Goal: Information Seeking & Learning: Check status

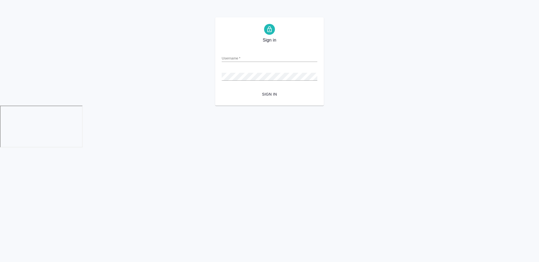
click at [277, 63] on form "Username   * Password   * urlPath   * / Sign in" at bounding box center [270, 73] width 96 height 54
click at [275, 58] on input "Username   *" at bounding box center [270, 58] width 96 height 8
type input "a.chekhalkova@awatera.com"
click at [262, 94] on span "Sign in" at bounding box center [269, 94] width 87 height 7
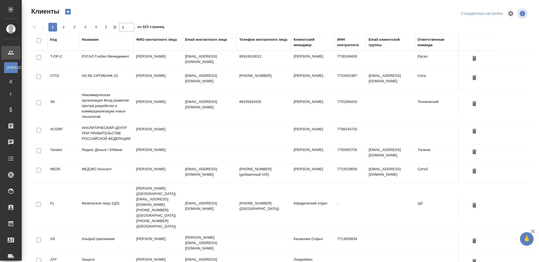
select select "RU"
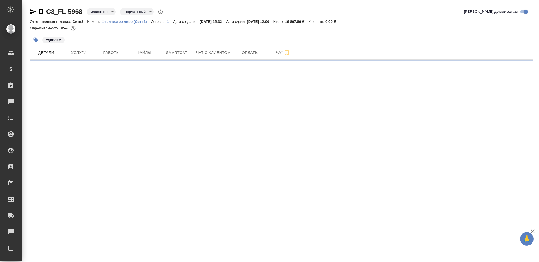
select select "RU"
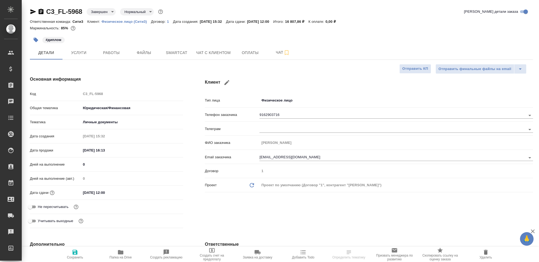
type textarea "x"
click at [354, 38] on div "#диплом" at bounding box center [198, 40] width 336 height 12
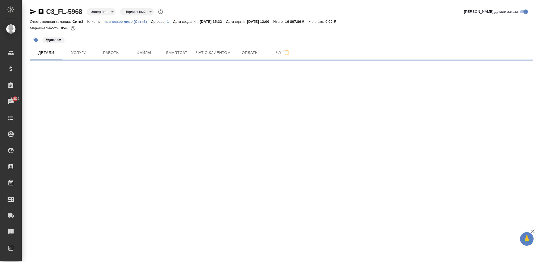
select select "RU"
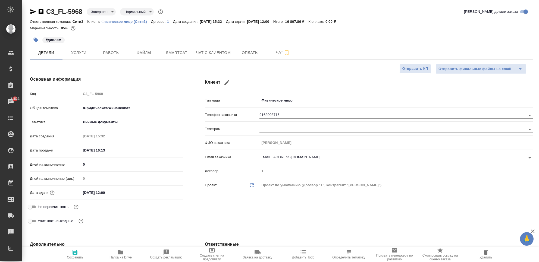
type textarea "x"
click at [246, 52] on span "Оплаты" at bounding box center [250, 52] width 26 height 7
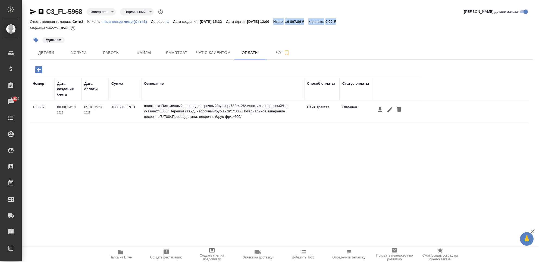
drag, startPoint x: 296, startPoint y: 23, endPoint x: 353, endPoint y: 21, distance: 57.2
click at [353, 21] on div "Ответственная команда: Сити3 Клиент: Физическое лицо (Сити3) Договор: 1 Дата со…" at bounding box center [282, 21] width 504 height 7
click at [340, 20] on p "0,00 ₽" at bounding box center [333, 22] width 14 height 4
click at [326, 20] on p "К оплате:" at bounding box center [317, 22] width 17 height 4
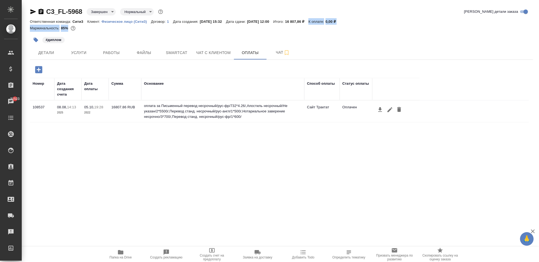
drag, startPoint x: 321, startPoint y: 21, endPoint x: 327, endPoint y: 29, distance: 10.0
click at [327, 29] on div "C3_FL-5968 Завершен closed Нормальный normal Кратко детали заказа Ответственная…" at bounding box center [282, 20] width 504 height 27
click at [325, 23] on p "К оплате:" at bounding box center [317, 22] width 17 height 4
click at [309, 22] on p "16 807,86 ₽" at bounding box center [296, 22] width 23 height 4
drag, startPoint x: 288, startPoint y: 21, endPoint x: 350, endPoint y: 24, distance: 62.4
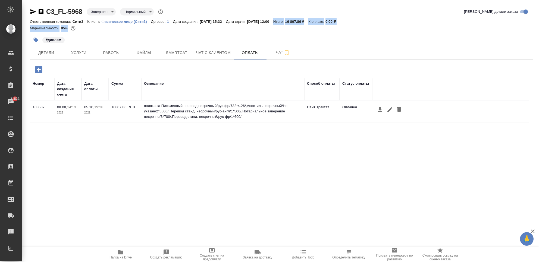
click at [350, 24] on div "C3_FL-5968 Завершен closed Нормальный normal Кратко детали заказа Ответственная…" at bounding box center [282, 20] width 504 height 27
click at [349, 27] on div "Маржинальность: 85%" at bounding box center [282, 28] width 504 height 7
click at [53, 51] on span "Детали" at bounding box center [46, 52] width 26 height 7
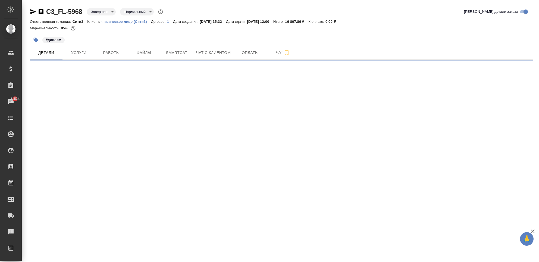
select select "RU"
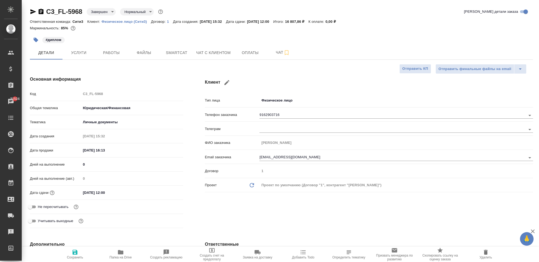
type textarea "x"
drag, startPoint x: 203, startPoint y: 146, endPoint x: 201, endPoint y: 142, distance: 4.7
click at [202, 146] on div "Клиент Тип лица Физическое лицо private Телефон заказчика 9162903716 Телеграм Ф…" at bounding box center [369, 153] width 350 height 176
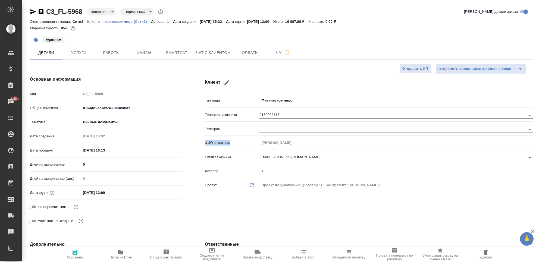
drag, startPoint x: 203, startPoint y: 139, endPoint x: 231, endPoint y: 142, distance: 28.4
click at [231, 142] on div "ФИО заказчика Ксандрова Мария Михайловна" at bounding box center [369, 143] width 328 height 10
click at [230, 142] on p "ФИО заказчика" at bounding box center [232, 142] width 55 height 5
drag, startPoint x: 233, startPoint y: 142, endPoint x: 203, endPoint y: 146, distance: 30.4
click at [203, 146] on div "Клиент Тип лица Физическое лицо private Телефон заказчика 9162903716 Телеграм Ф…" at bounding box center [369, 153] width 350 height 176
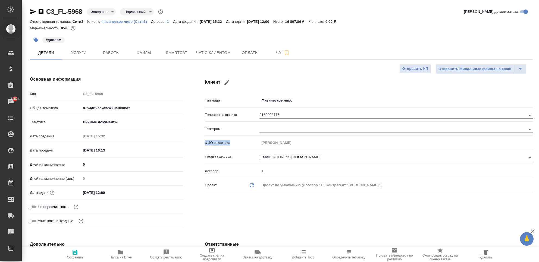
click at [201, 142] on div "Клиент Тип лица Физическое лицо private Телефон заказчика 9162903716 Телеграм Ф…" at bounding box center [369, 153] width 350 height 176
drag, startPoint x: 203, startPoint y: 144, endPoint x: 235, endPoint y: 144, distance: 32.1
click at [235, 144] on p "ФИО заказчика" at bounding box center [232, 142] width 55 height 5
click at [210, 146] on div "ФИО заказчика Ксандрова Мария Михайловна" at bounding box center [369, 143] width 328 height 10
click at [206, 145] on p "ФИО заказчика" at bounding box center [232, 142] width 55 height 5
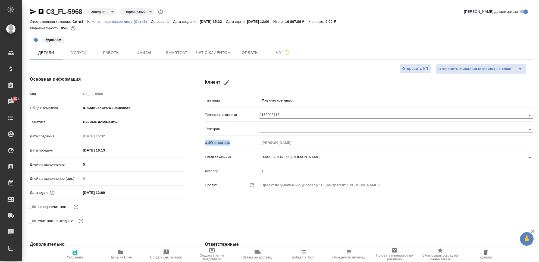
drag, startPoint x: 203, startPoint y: 144, endPoint x: 231, endPoint y: 144, distance: 27.2
click at [231, 144] on p "ФИО заказчика" at bounding box center [232, 142] width 55 height 5
click at [205, 144] on p "ФИО заказчика" at bounding box center [232, 142] width 55 height 5
drag, startPoint x: 203, startPoint y: 144, endPoint x: 228, endPoint y: 144, distance: 24.5
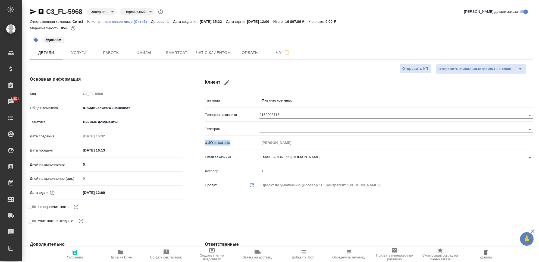
click at [228, 144] on p "ФИО заказчика" at bounding box center [232, 142] width 55 height 5
click at [205, 143] on p "ФИО заказчика" at bounding box center [232, 142] width 55 height 5
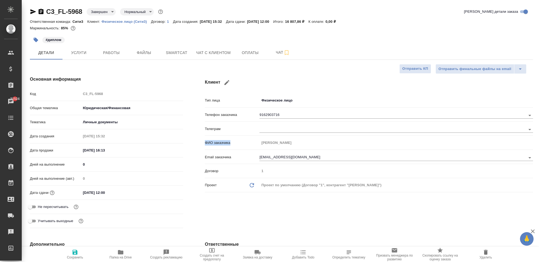
click at [202, 142] on div "Клиент Тип лица Физическое лицо private Телефон заказчика 9162903716 Телеграм Ф…" at bounding box center [369, 153] width 350 height 176
drag, startPoint x: 203, startPoint y: 144, endPoint x: 207, endPoint y: 143, distance: 3.6
click at [212, 145] on p "ФИО заказчика" at bounding box center [232, 142] width 55 height 5
click at [206, 142] on p "ФИО заказчика" at bounding box center [232, 142] width 55 height 5
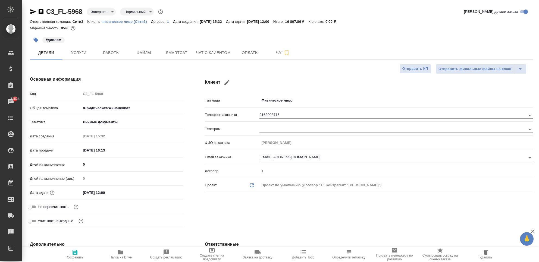
click at [219, 142] on p "ФИО заказчика" at bounding box center [232, 142] width 55 height 5
click at [218, 142] on p "ФИО заказчика" at bounding box center [232, 142] width 55 height 5
click at [206, 142] on p "ФИО заказчика" at bounding box center [232, 142] width 55 height 5
click at [216, 142] on p "ФИО заказчика" at bounding box center [232, 142] width 55 height 5
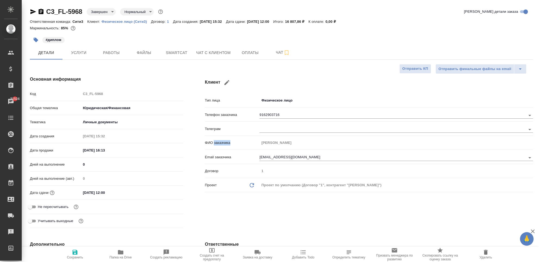
click at [216, 142] on p "ФИО заказчика" at bounding box center [232, 142] width 55 height 5
click at [206, 147] on div "ФИО заказчика Ксандрова Мария Михайловна" at bounding box center [369, 143] width 328 height 10
click at [205, 144] on p "ФИО заказчика" at bounding box center [232, 142] width 55 height 5
click at [216, 144] on p "ФИО заказчика" at bounding box center [232, 142] width 55 height 5
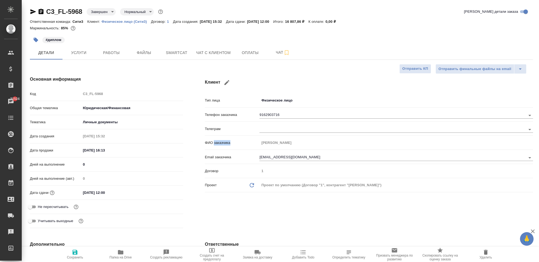
click at [216, 144] on p "ФИО заказчика" at bounding box center [232, 142] width 55 height 5
click at [208, 142] on p "ФИО заказчика" at bounding box center [232, 142] width 55 height 5
click at [220, 142] on p "ФИО заказчика" at bounding box center [232, 142] width 55 height 5
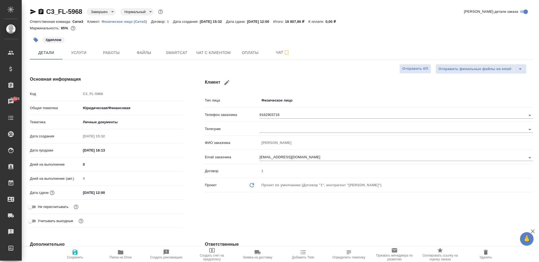
click at [241, 185] on div "Проект Обновить данные" at bounding box center [230, 185] width 50 height 7
type textarea "x"
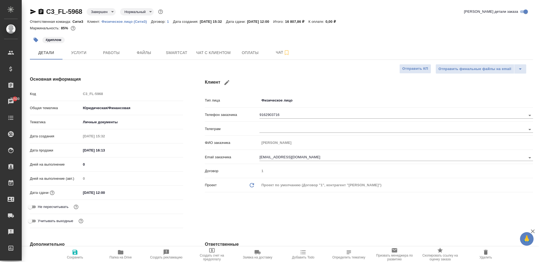
type textarea "x"
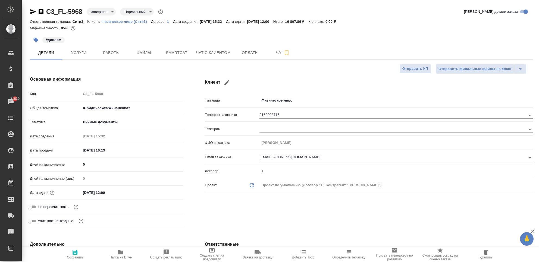
type textarea "x"
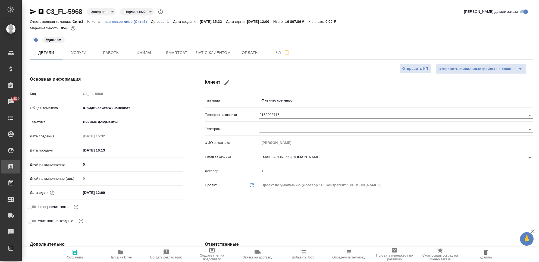
type textarea "x"
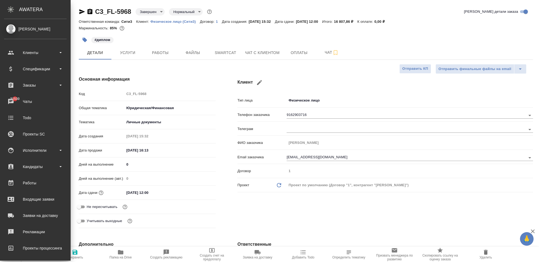
type textarea "x"
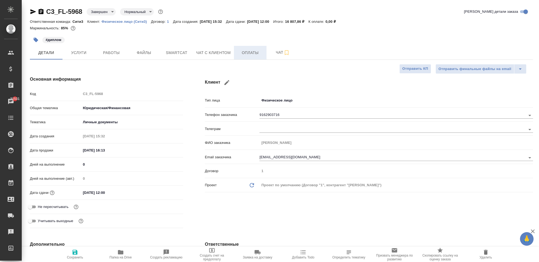
click at [250, 57] on button "Оплаты" at bounding box center [250, 53] width 33 height 14
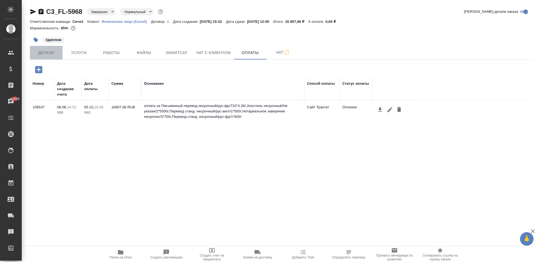
click at [53, 57] on button "Детали" at bounding box center [46, 53] width 33 height 14
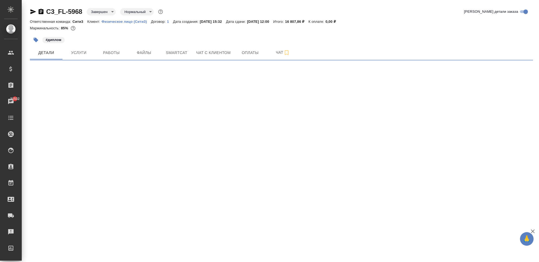
select select "RU"
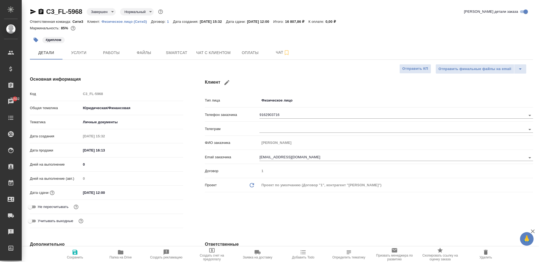
type textarea "x"
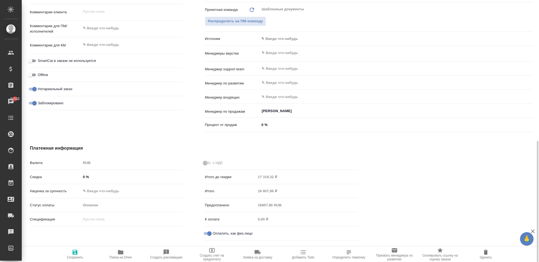
scroll to position [315, 0]
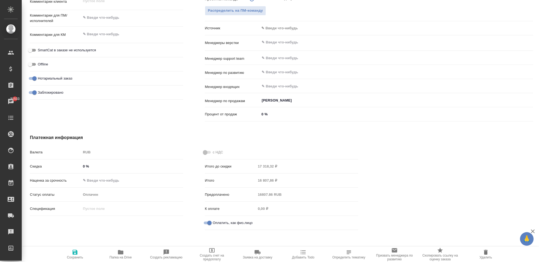
click at [88, 194] on div "Оплачен" at bounding box center [132, 194] width 102 height 9
drag, startPoint x: 82, startPoint y: 192, endPoint x: 98, endPoint y: 201, distance: 19.0
click at [98, 201] on div "Статус оплаты Оплачен payed" at bounding box center [106, 197] width 153 height 14
click at [93, 191] on div "Оплачен" at bounding box center [132, 194] width 102 height 9
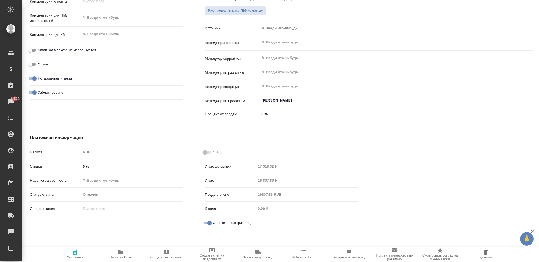
drag, startPoint x: 97, startPoint y: 194, endPoint x: 67, endPoint y: 195, distance: 30.2
click at [57, 195] on div "Статус оплаты Оплачен payed" at bounding box center [106, 195] width 153 height 10
click at [77, 194] on p "Статус оплаты" at bounding box center [55, 194] width 51 height 5
drag, startPoint x: 79, startPoint y: 194, endPoint x: 99, endPoint y: 198, distance: 20.3
click at [97, 198] on div "Статус оплаты Оплачен payed" at bounding box center [106, 195] width 153 height 10
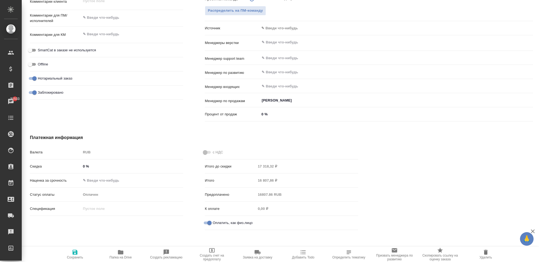
click at [102, 197] on div "Оплачен" at bounding box center [132, 194] width 102 height 9
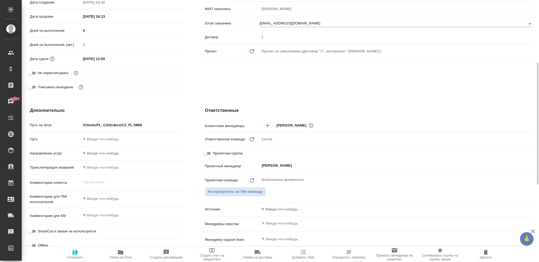
scroll to position [0, 0]
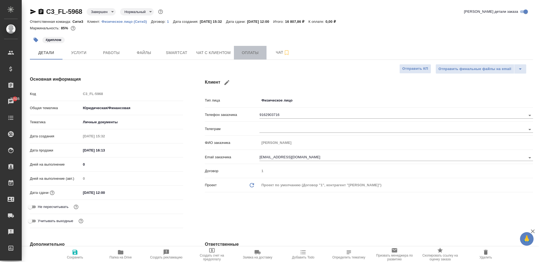
click at [249, 53] on span "Оплаты" at bounding box center [250, 52] width 26 height 7
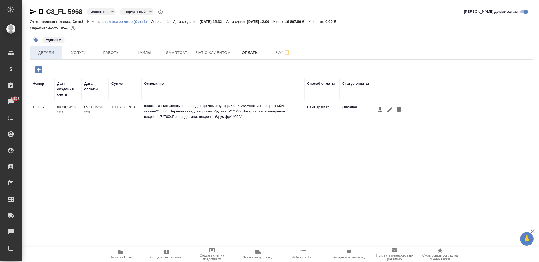
click at [57, 52] on span "Детали" at bounding box center [46, 52] width 26 height 7
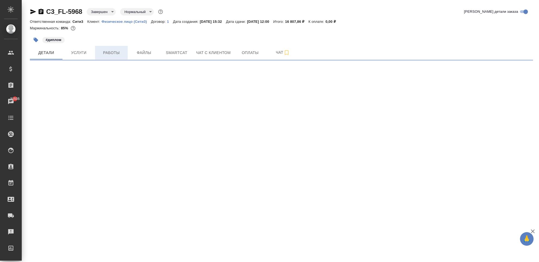
select select "RU"
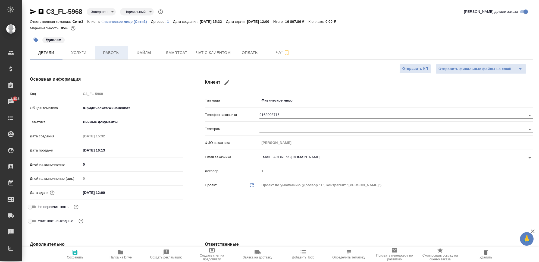
type textarea "x"
click at [111, 56] on span "Работы" at bounding box center [111, 52] width 26 height 7
click at [79, 58] on button "Услуги" at bounding box center [79, 53] width 33 height 14
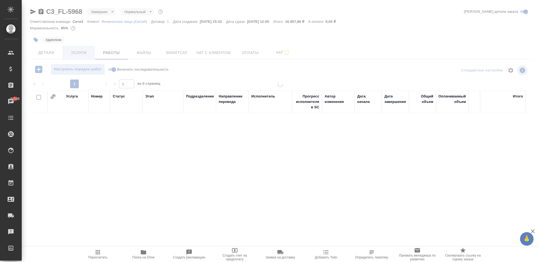
click at [86, 55] on span "Услуги" at bounding box center [79, 52] width 26 height 7
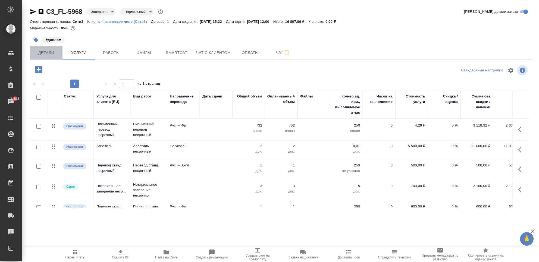
click at [52, 54] on span "Детали" at bounding box center [46, 52] width 26 height 7
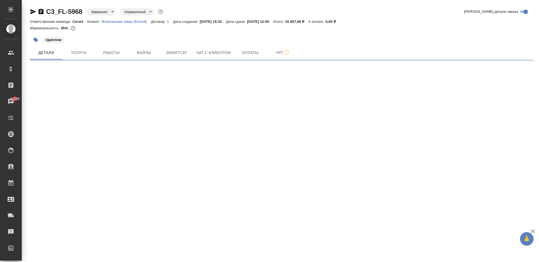
select select "RU"
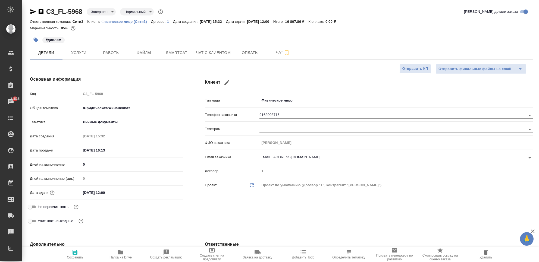
type textarea "x"
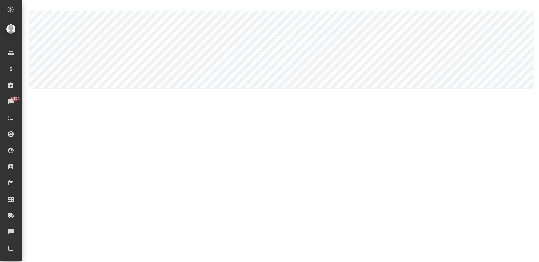
click at [109, 50] on body ".cls-1 fill:#fff; AWATERA Chekhalkova Anastasia Клиенты Спецификации Заказы 315…" at bounding box center [269, 153] width 539 height 306
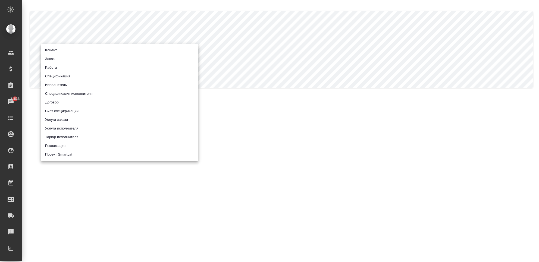
click at [92, 57] on li "Заказ" at bounding box center [120, 59] width 158 height 9
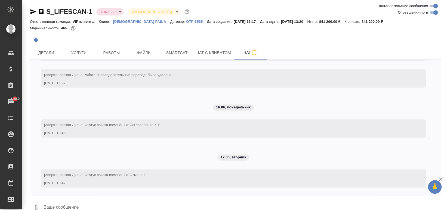
scroll to position [565, 0]
